Goal: Transaction & Acquisition: Purchase product/service

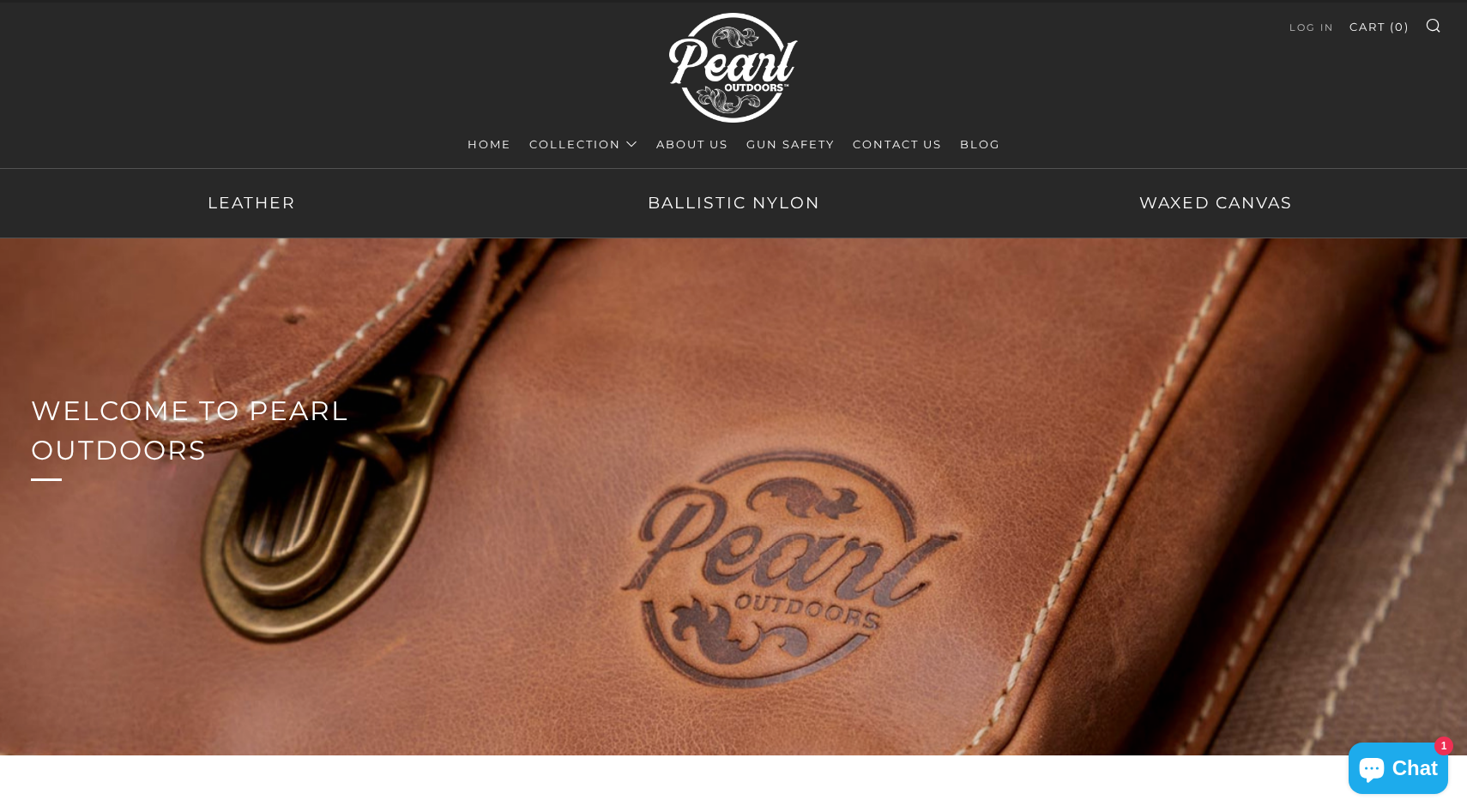
click at [547, 142] on link "Collection" at bounding box center [583, 144] width 109 height 27
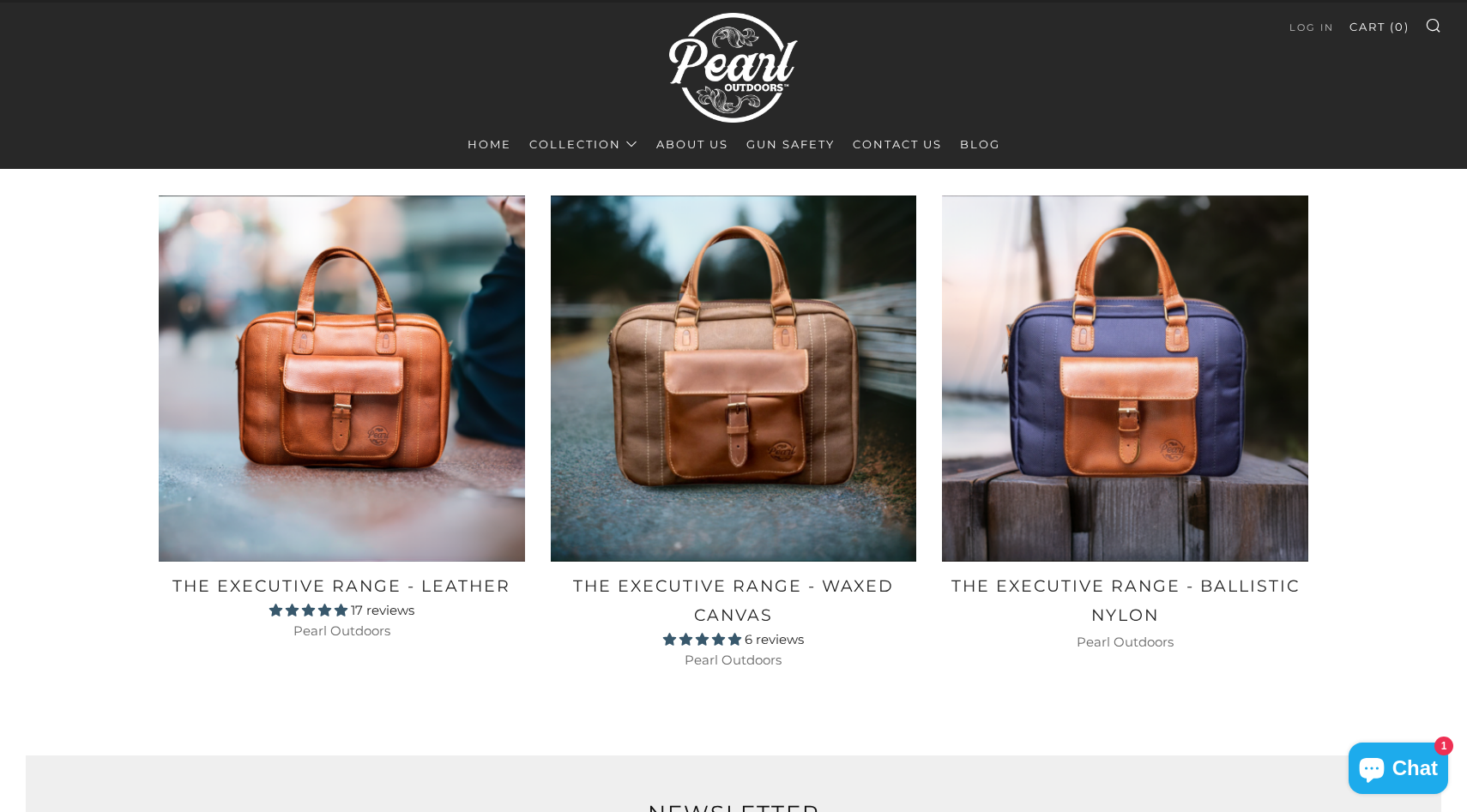
scroll to position [647, 0]
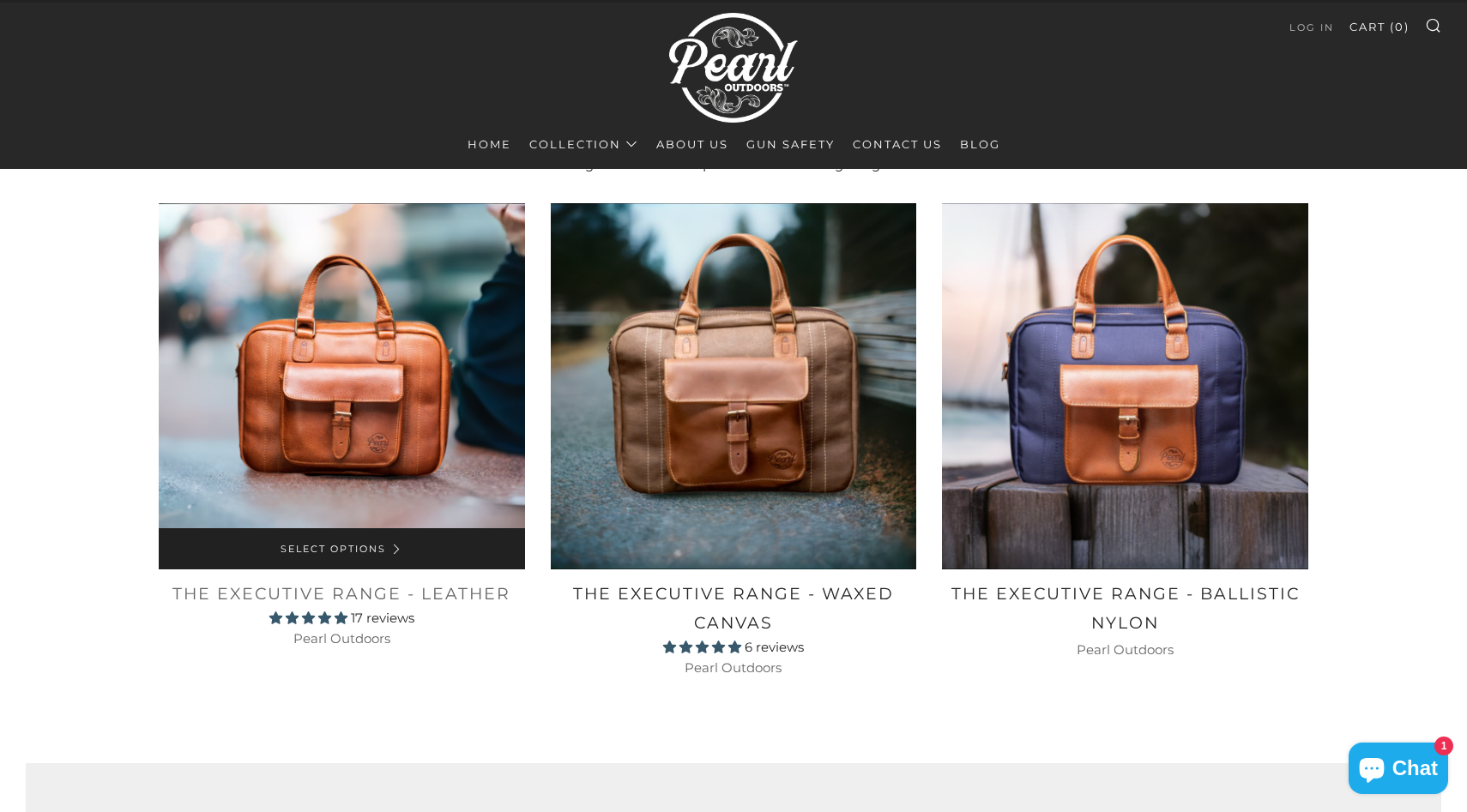
click at [351, 595] on h2 "The Executive Range - Leather" at bounding box center [342, 594] width 366 height 29
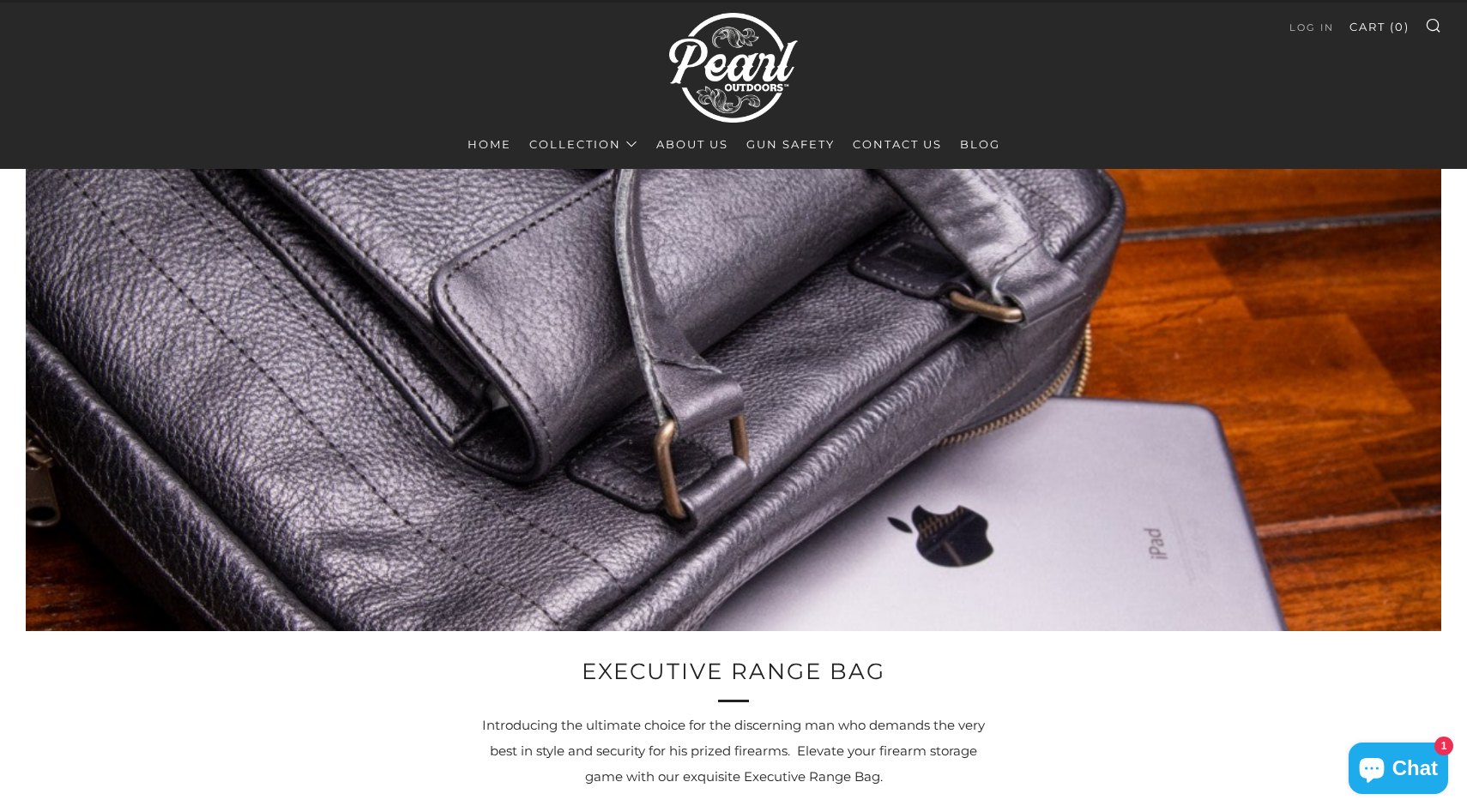
scroll to position [0, 0]
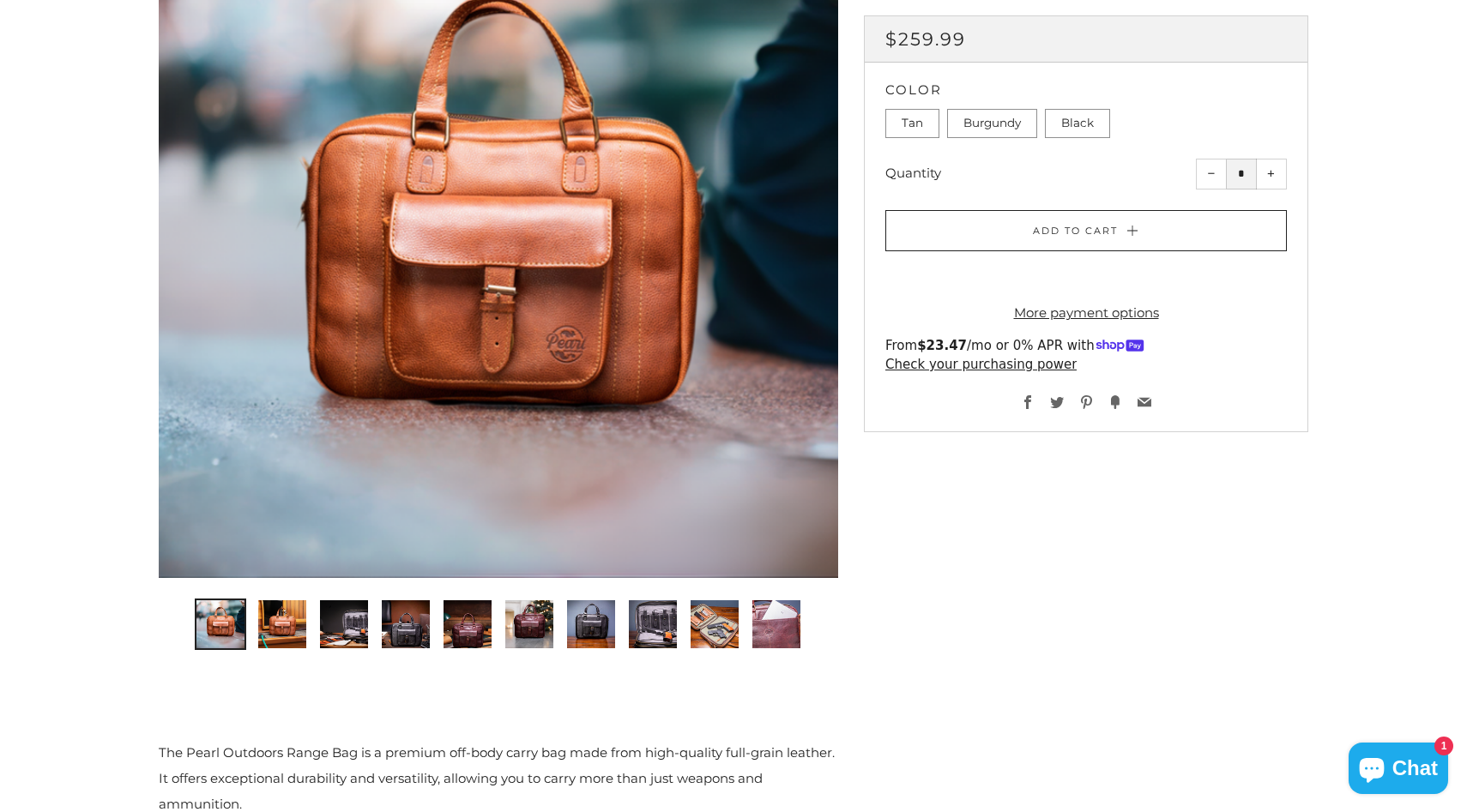
scroll to position [329, 0]
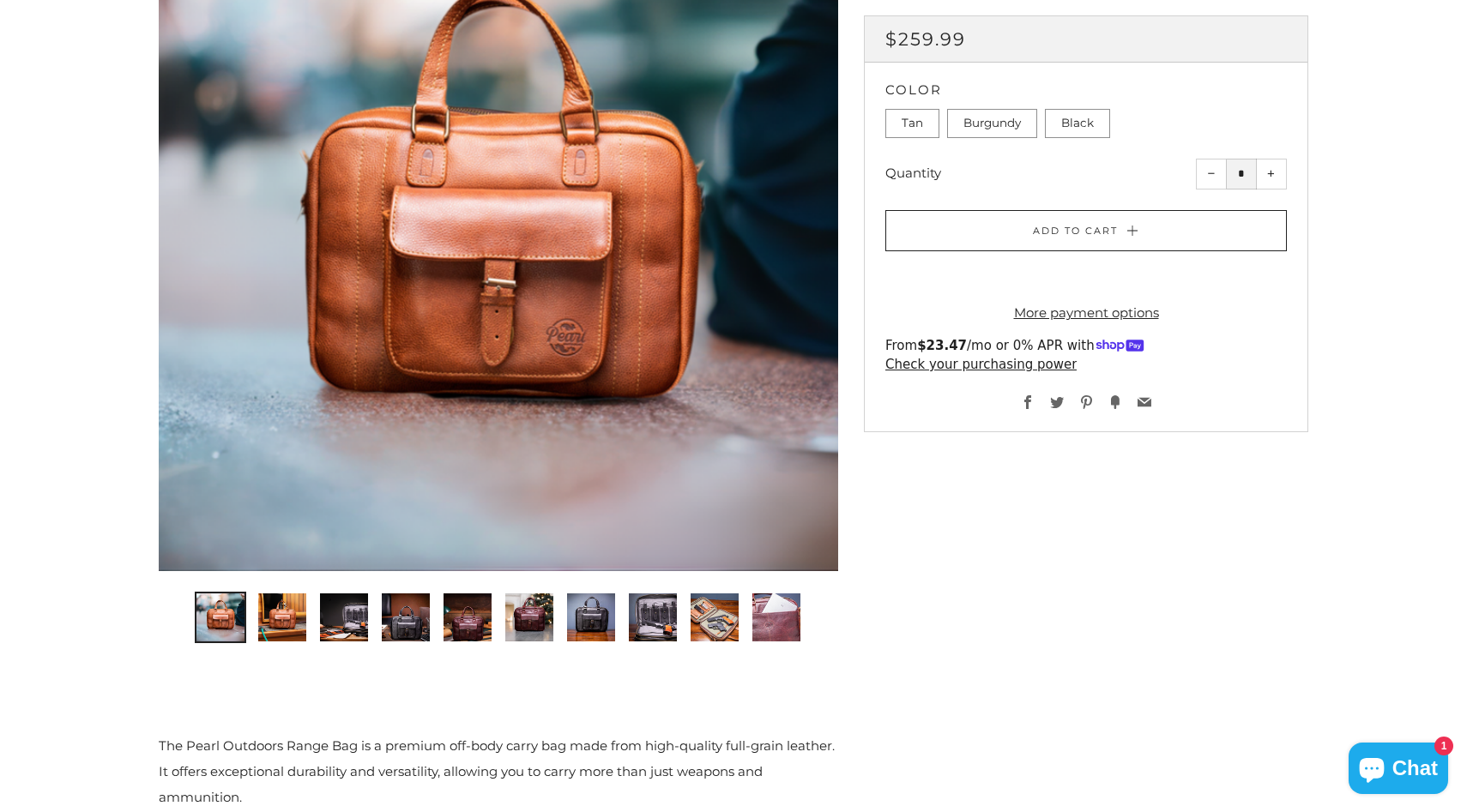
click at [279, 615] on img "2 of 10" at bounding box center [282, 617] width 48 height 48
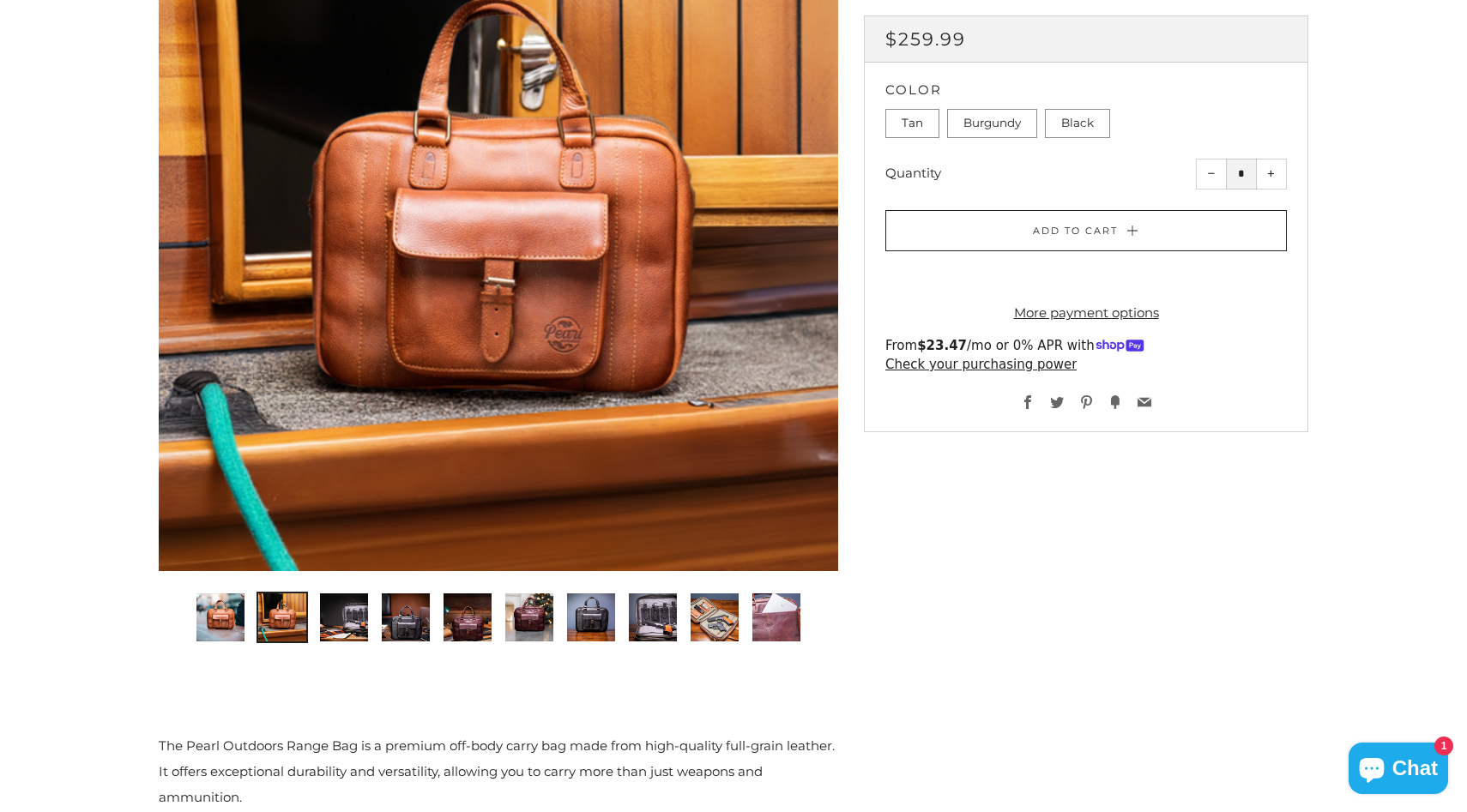
click at [342, 630] on img "3 of 10" at bounding box center [344, 617] width 48 height 48
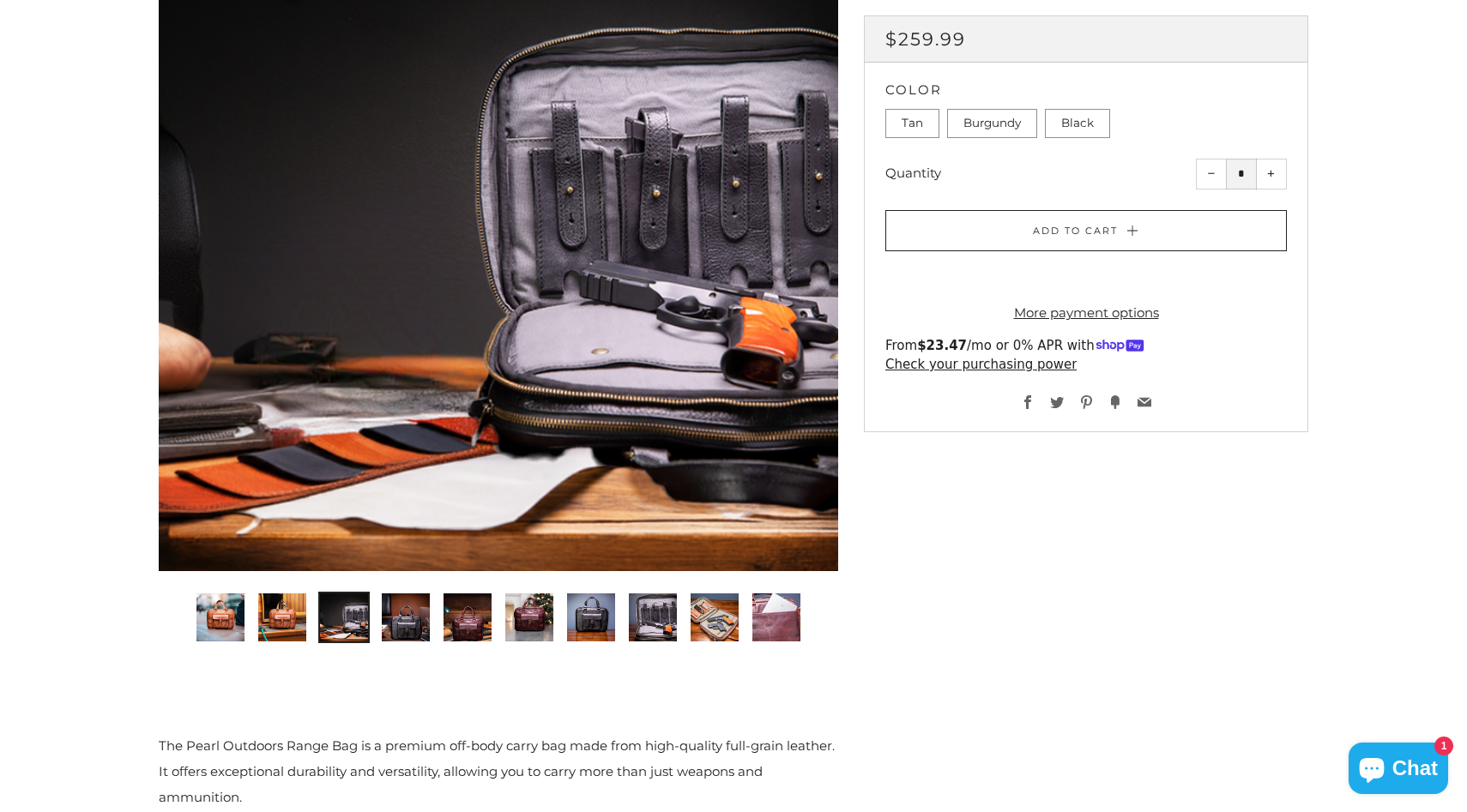
click at [393, 613] on img "4 of 10" at bounding box center [406, 617] width 48 height 48
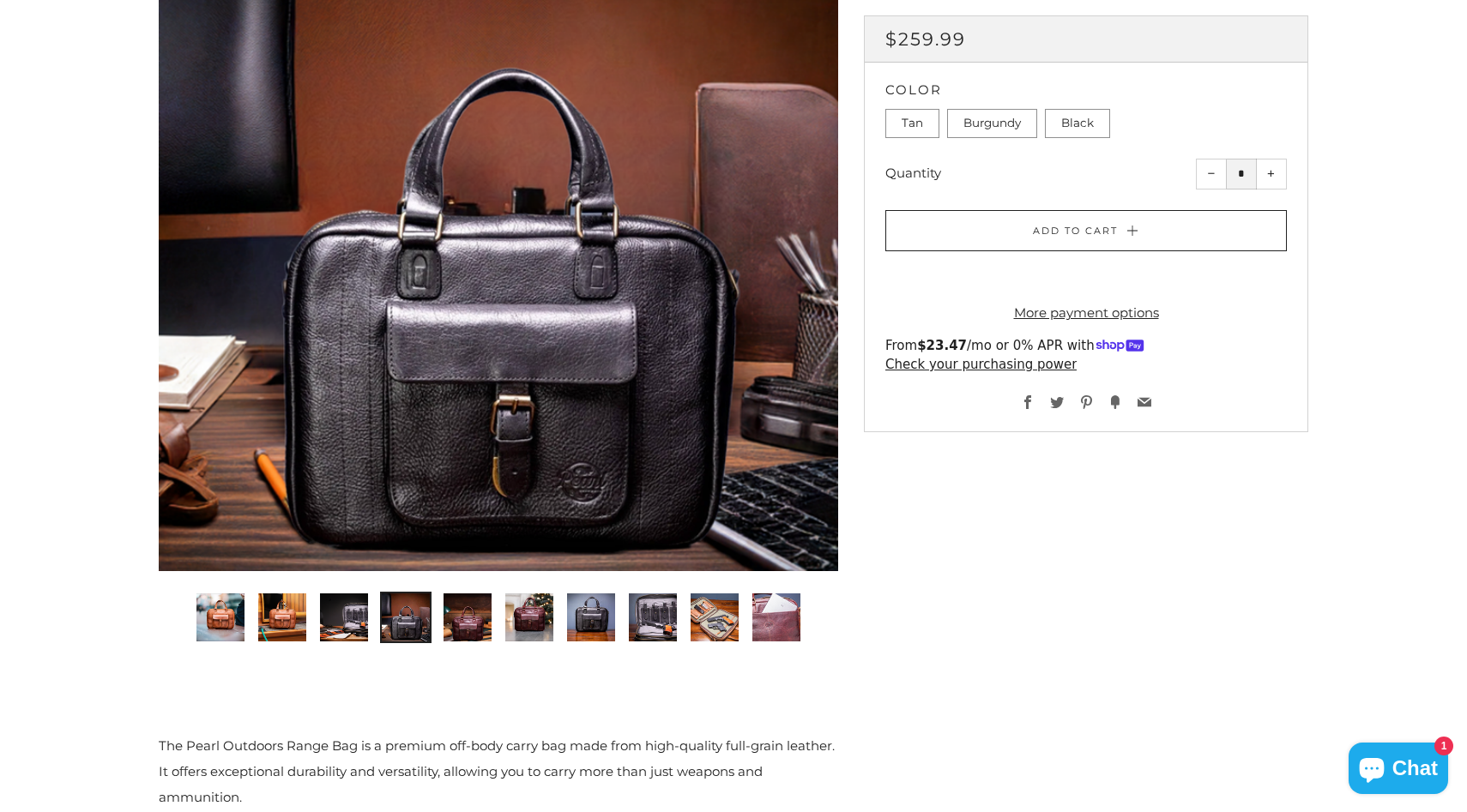
click at [466, 608] on img "5 of 10" at bounding box center [467, 617] width 48 height 48
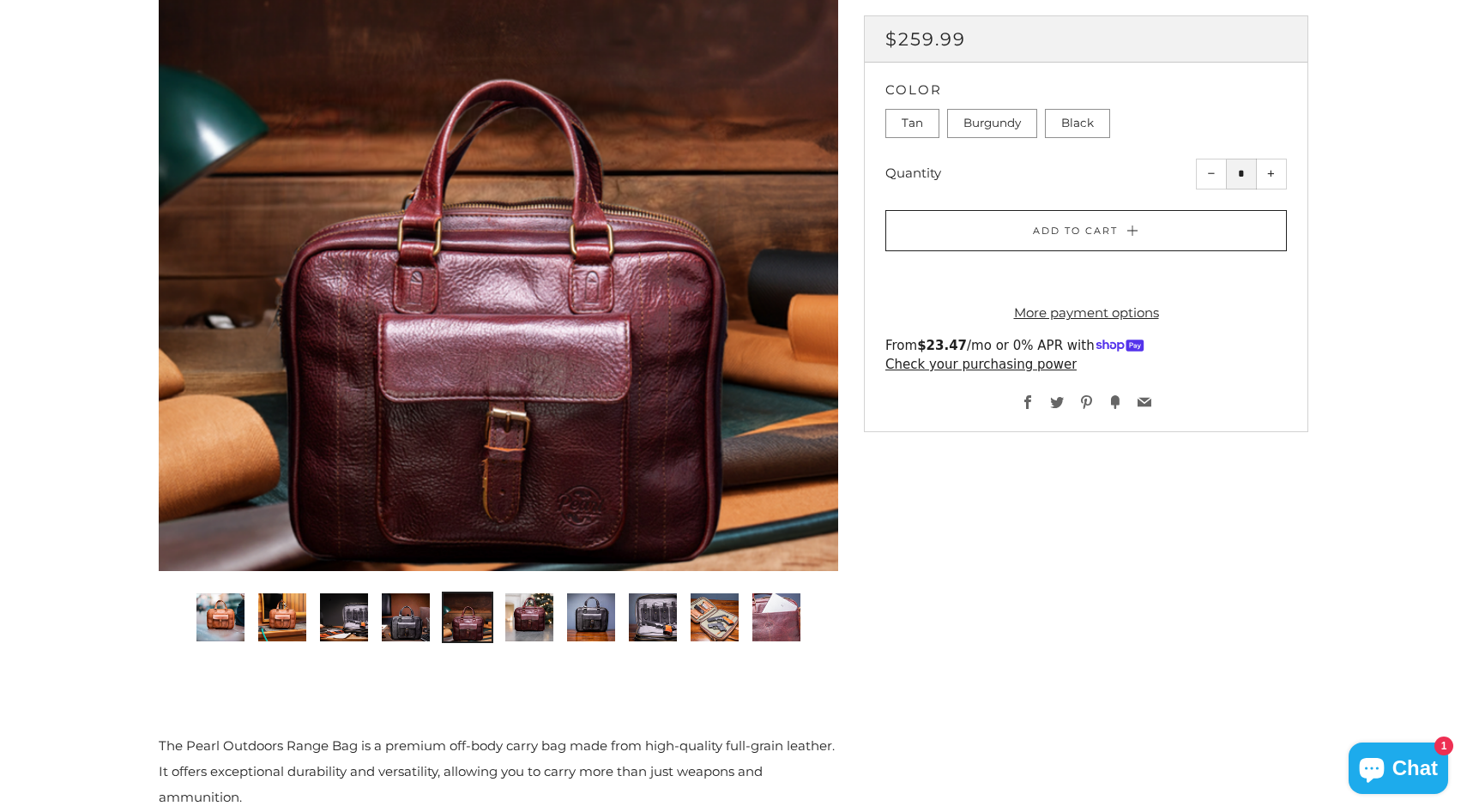
click at [519, 603] on img "6 of 10" at bounding box center [529, 617] width 48 height 48
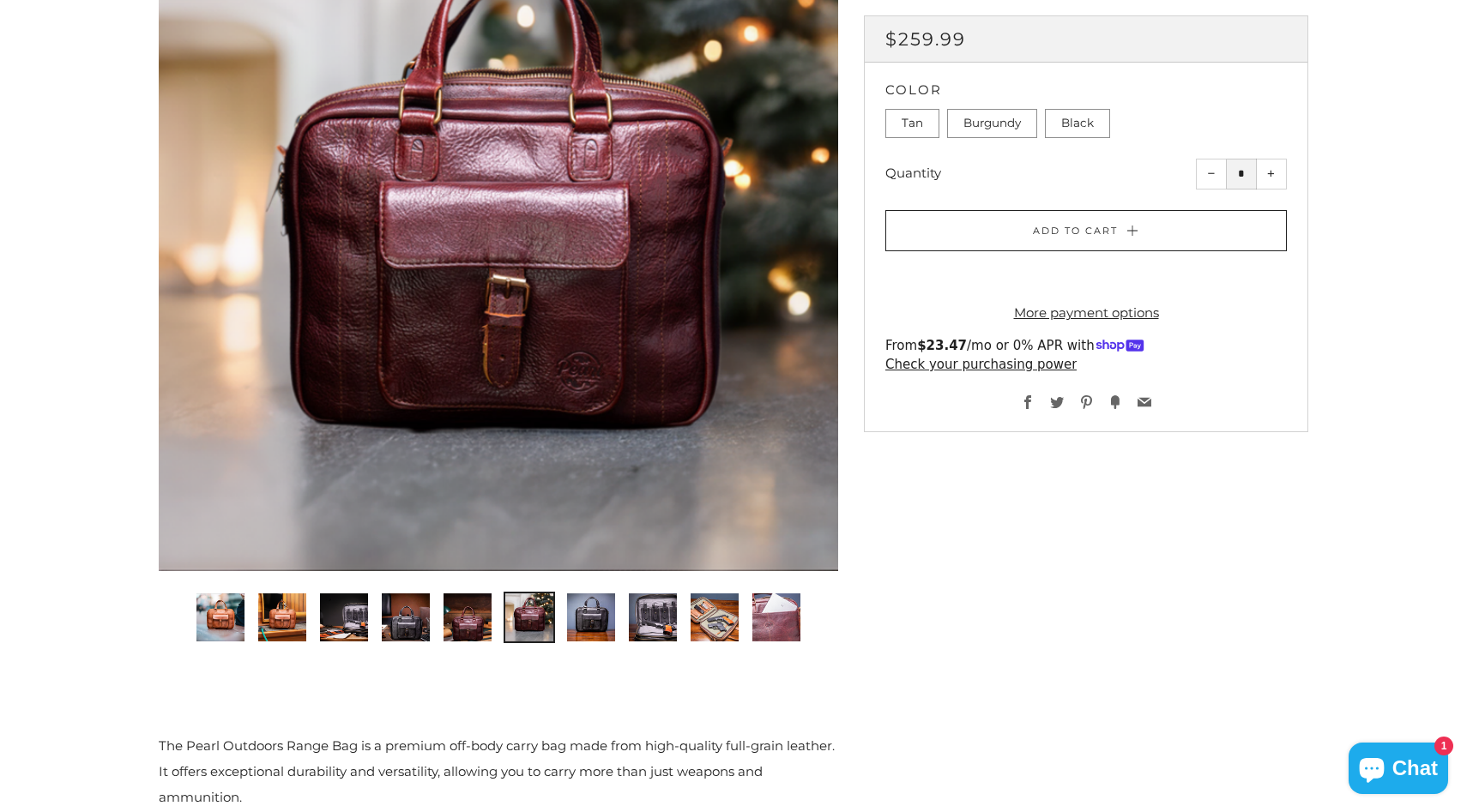
click at [593, 607] on img "7 of 10" at bounding box center [591, 617] width 48 height 48
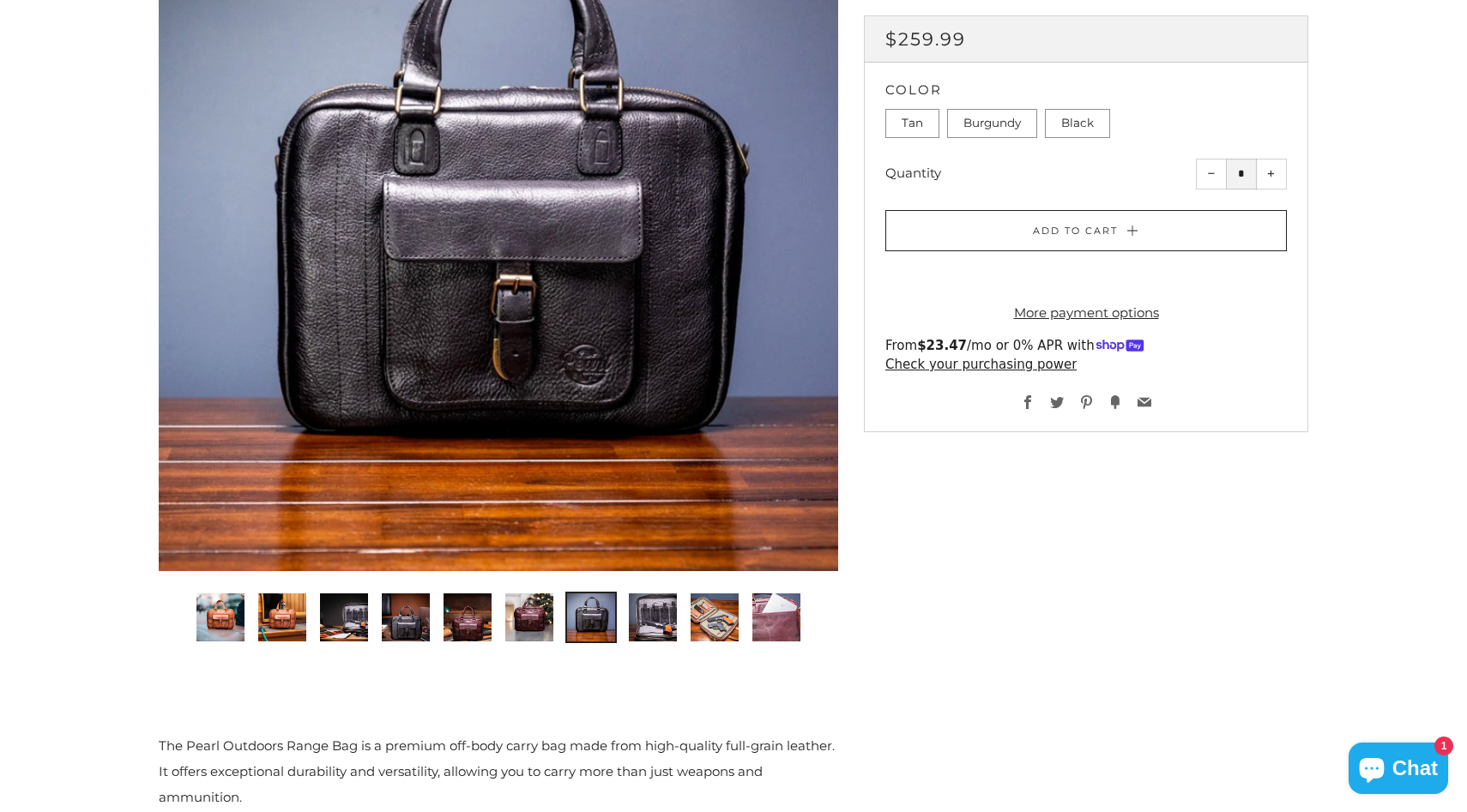
click at [703, 620] on img "9 of 10" at bounding box center [714, 617] width 48 height 48
